Goal: Transaction & Acquisition: Obtain resource

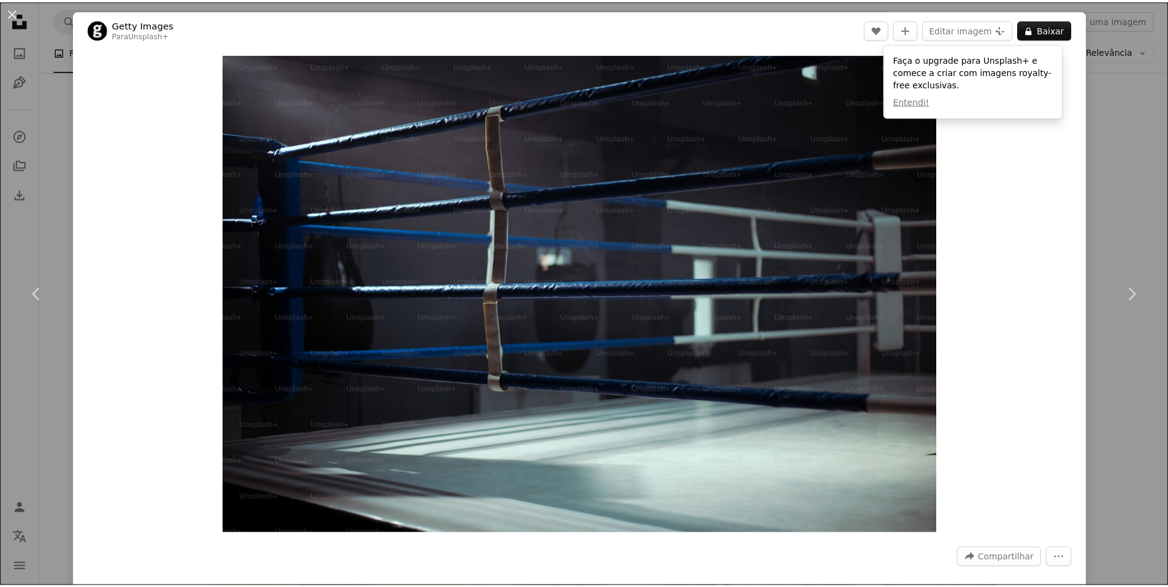
scroll to position [858, 0]
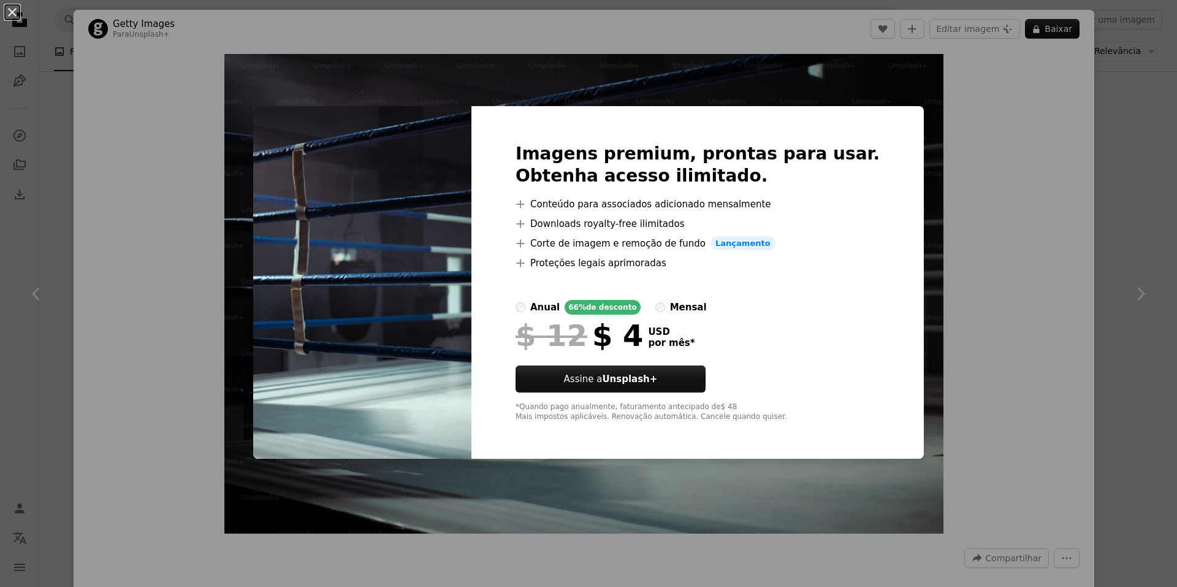
click at [992, 267] on div "An X shape Imagens premium, prontas para usar. Obtenha acesso ilimitado. A plus…" at bounding box center [588, 293] width 1177 height 587
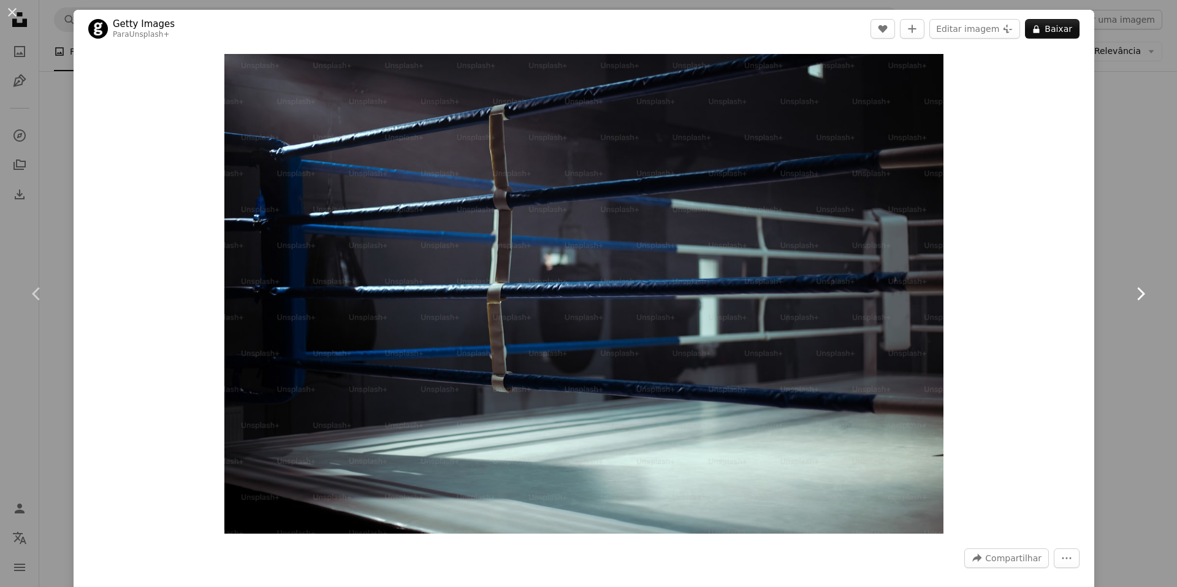
click at [1106, 275] on link "Chevron right" at bounding box center [1140, 294] width 74 height 118
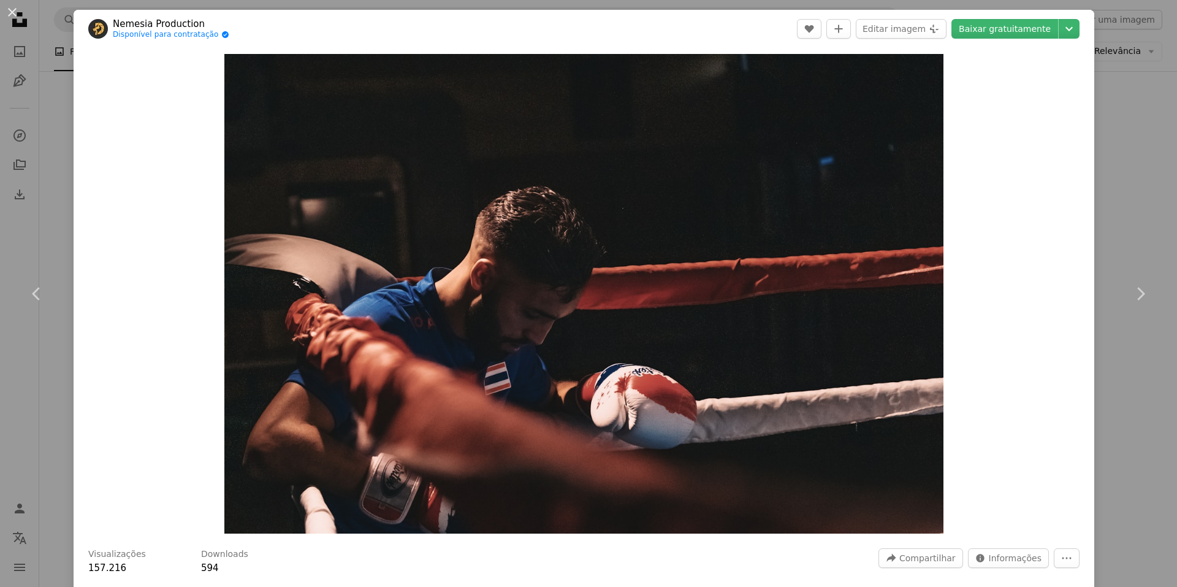
click at [1110, 118] on div "An X shape Chevron left Chevron right Nemesia Production Disponível para contra…" at bounding box center [588, 293] width 1177 height 587
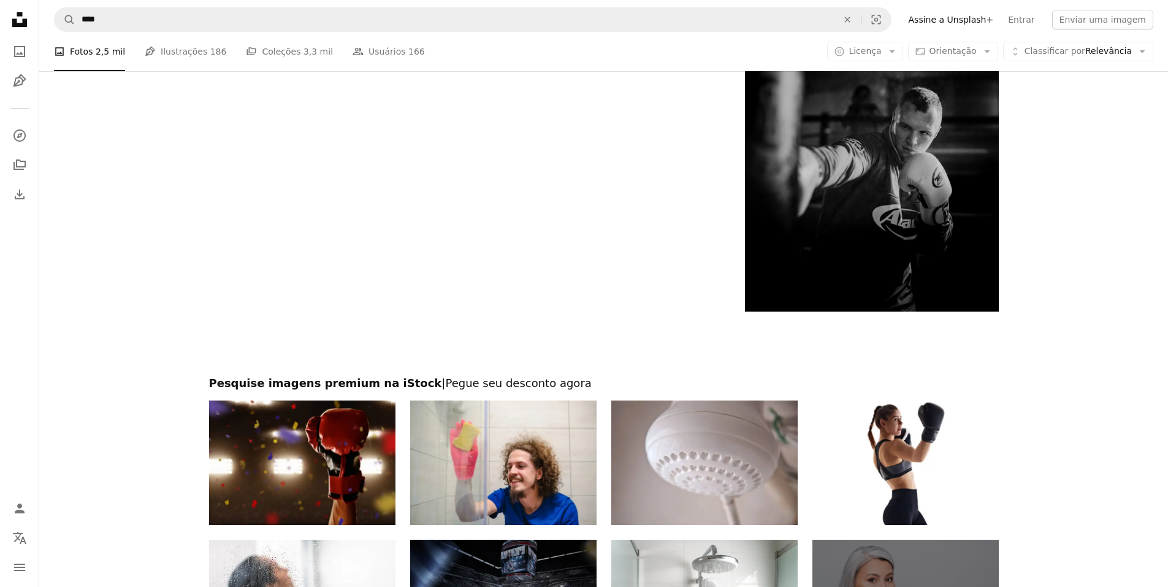
scroll to position [2348, 0]
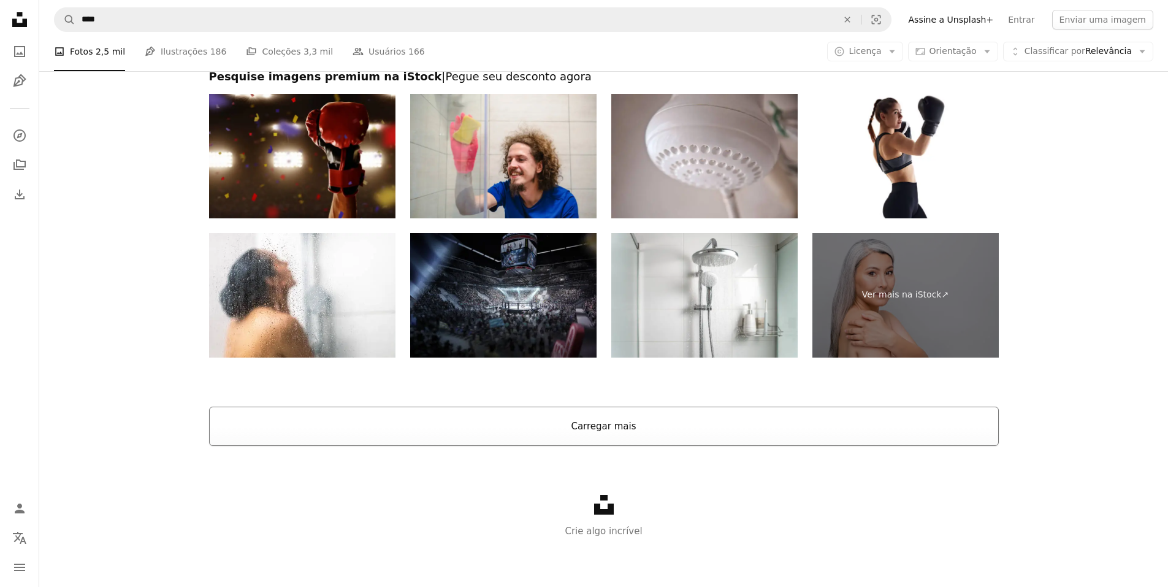
click at [650, 433] on button "Carregar mais" at bounding box center [604, 425] width 790 height 39
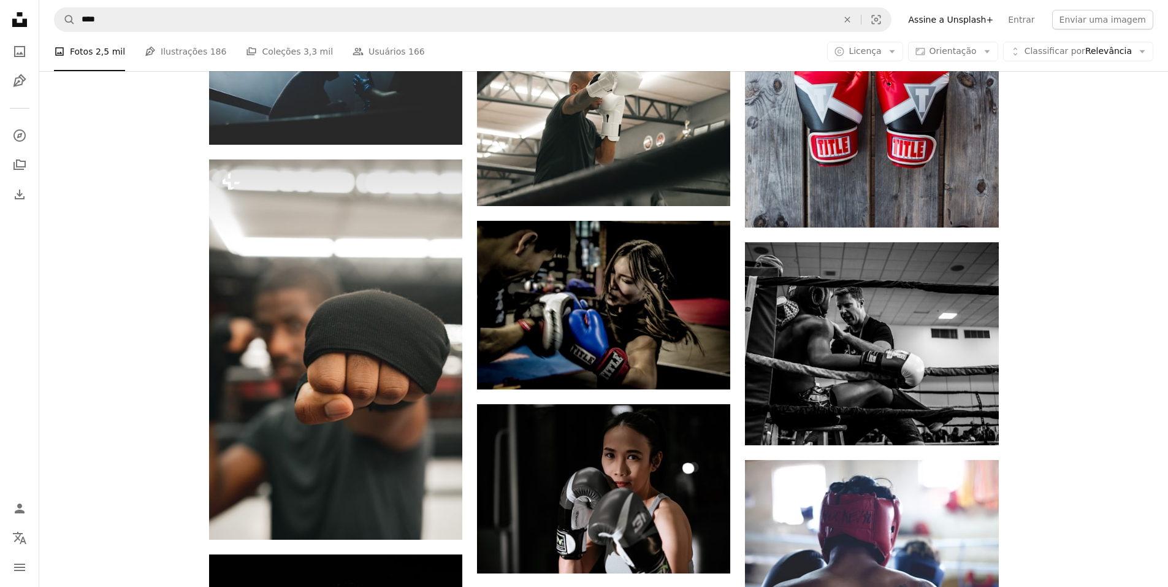
scroll to position [7681, 0]
